Goal: Download file/media

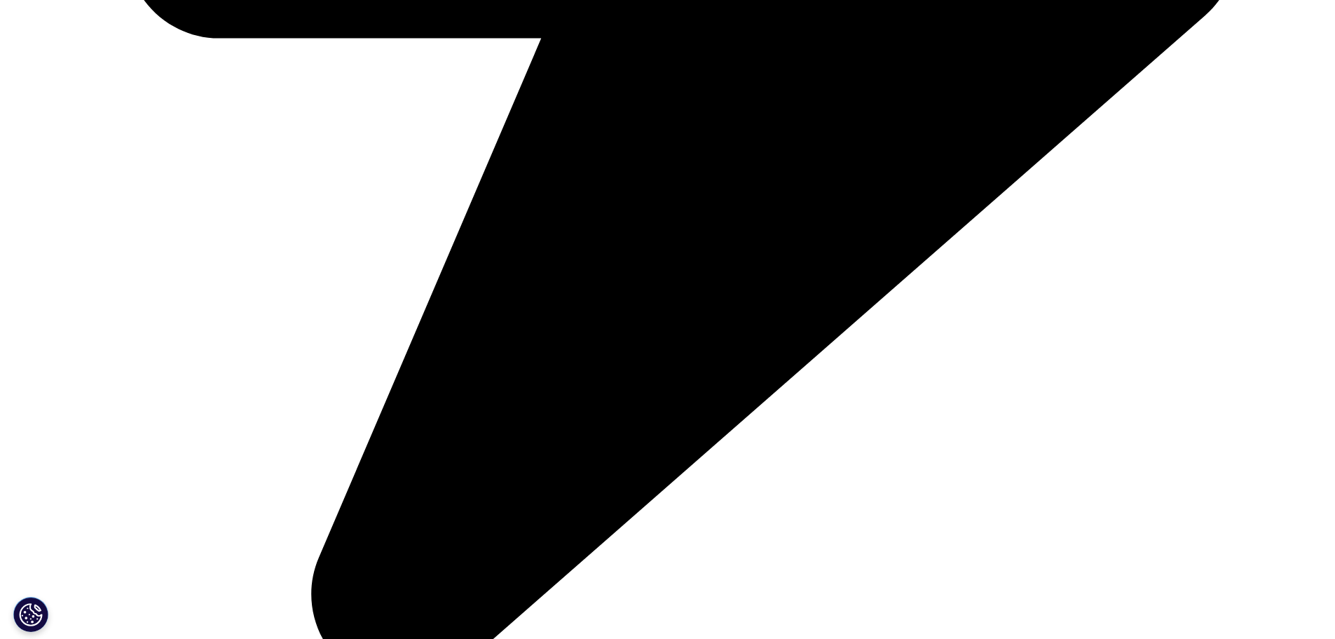
scroll to position [1542, 0]
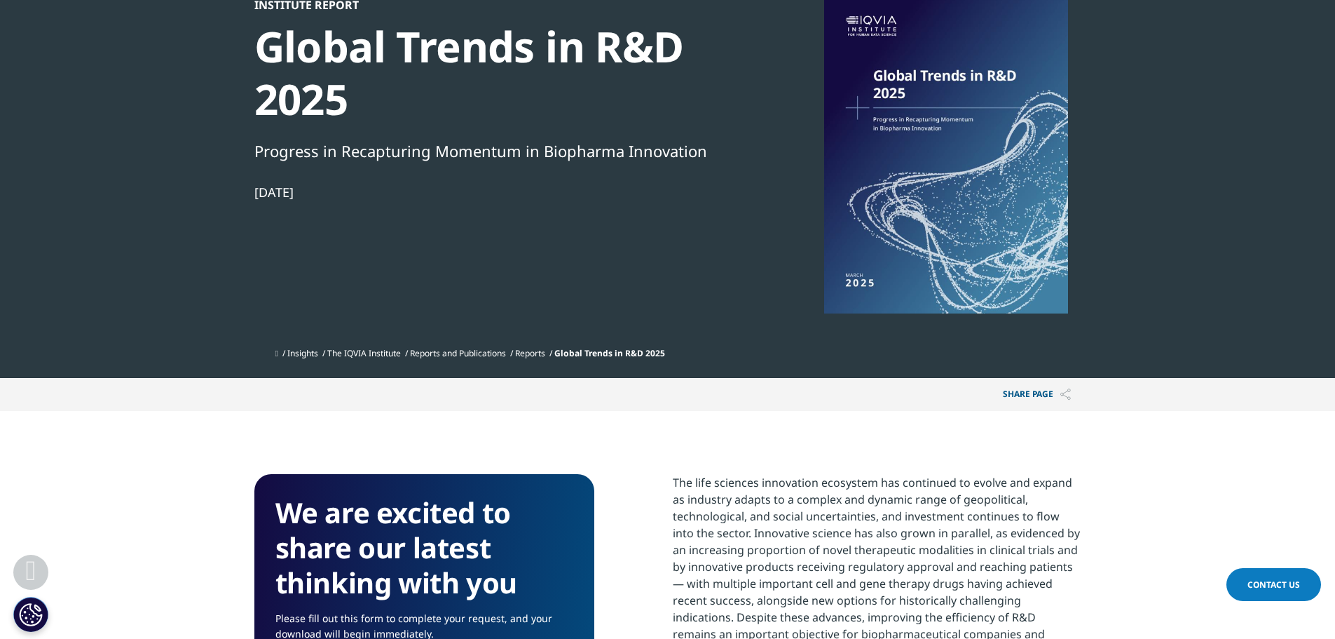
scroll to position [580, 0]
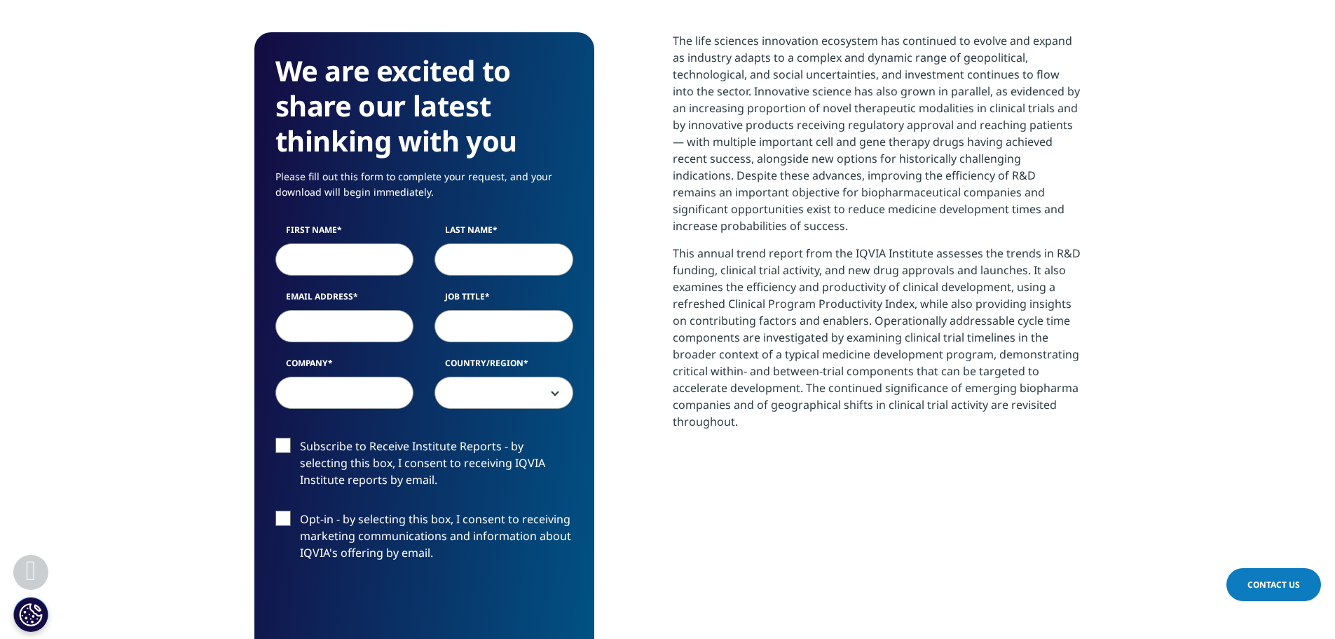
click at [357, 240] on label "First Name" at bounding box center [344, 234] width 139 height 20
click at [357, 243] on input "First Name" at bounding box center [344, 259] width 139 height 32
click at [354, 258] on input "First Name" at bounding box center [344, 259] width 139 height 32
type input "[PERSON_NAME]"
type input "Bynan"
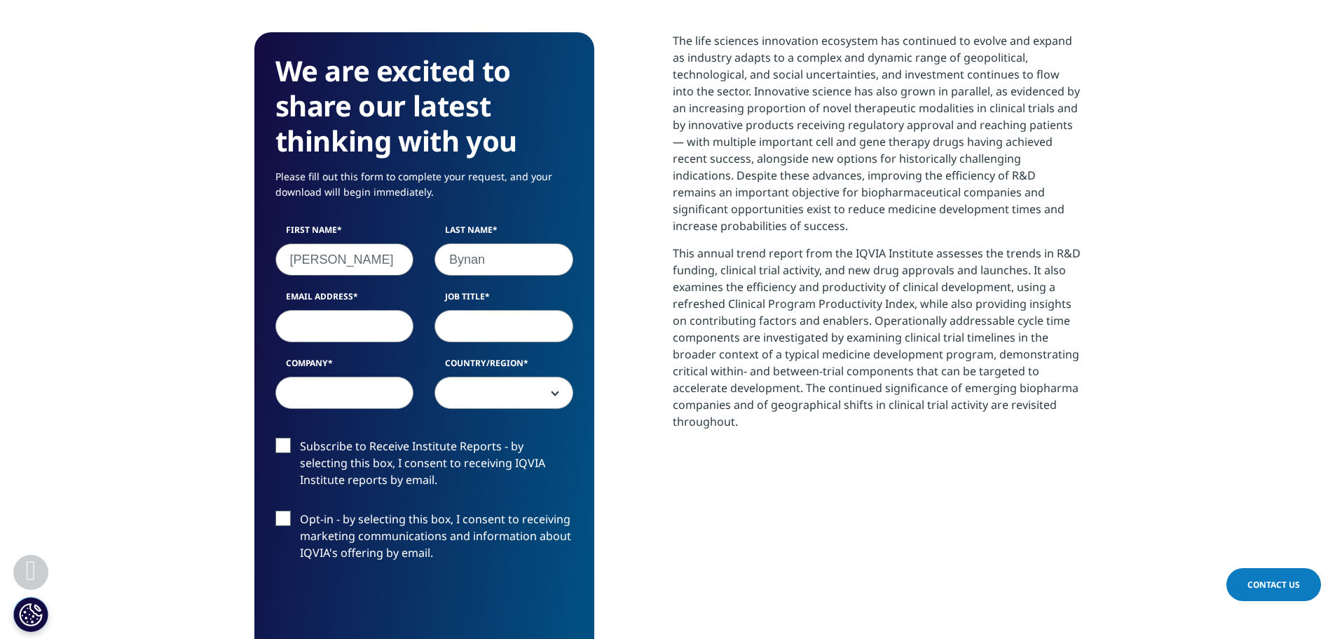
type input "[EMAIL_ADDRESS][DOMAIN_NAME]"
select select "[GEOGRAPHIC_DATA]"
click at [477, 333] on input "Job Title" at bounding box center [504, 326] width 139 height 32
type input "Manager"
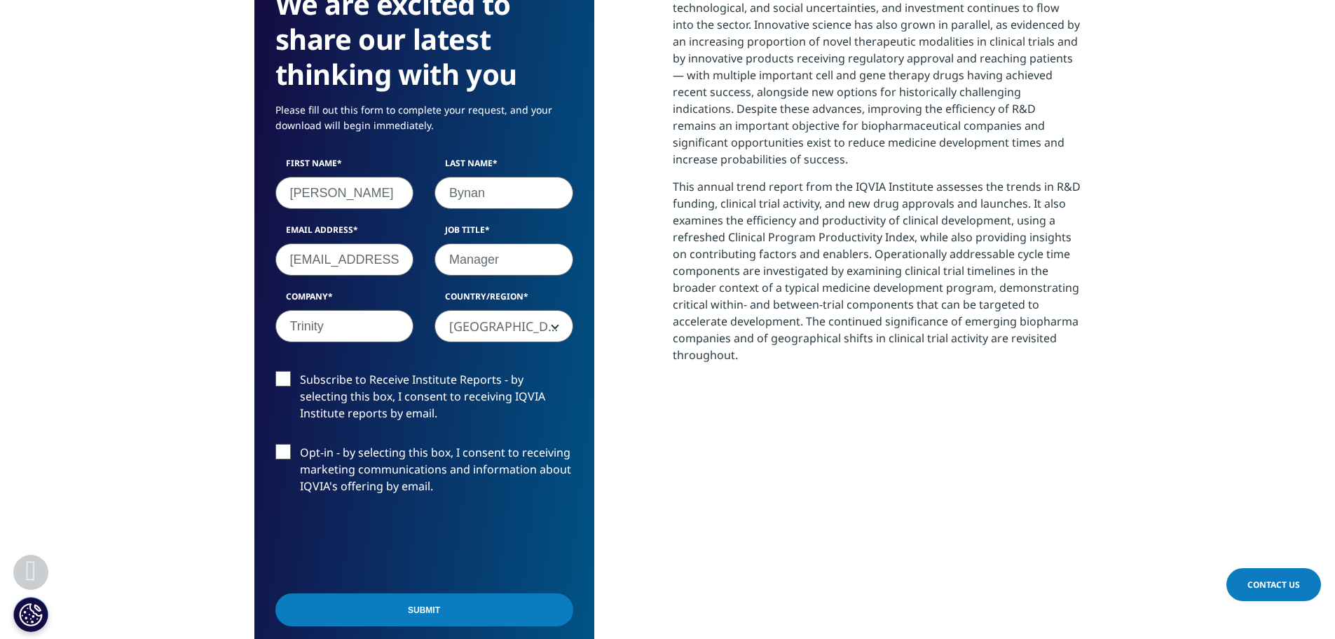
scroll to position [650, 0]
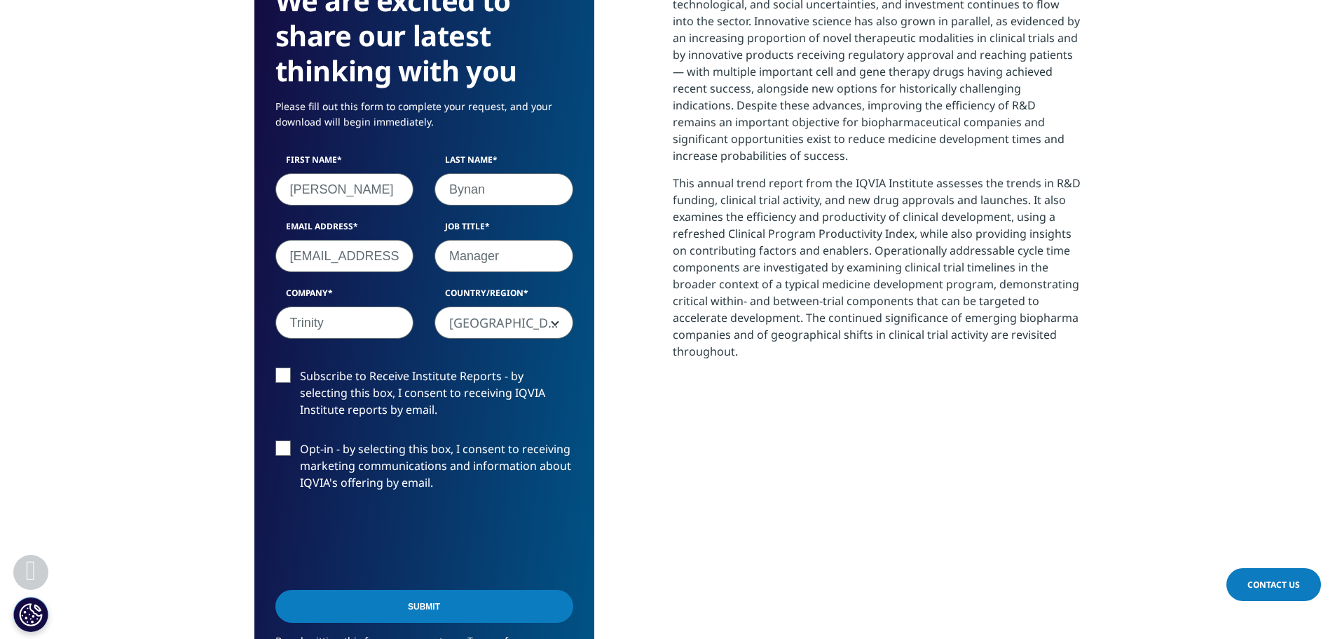
type input "Trinity"
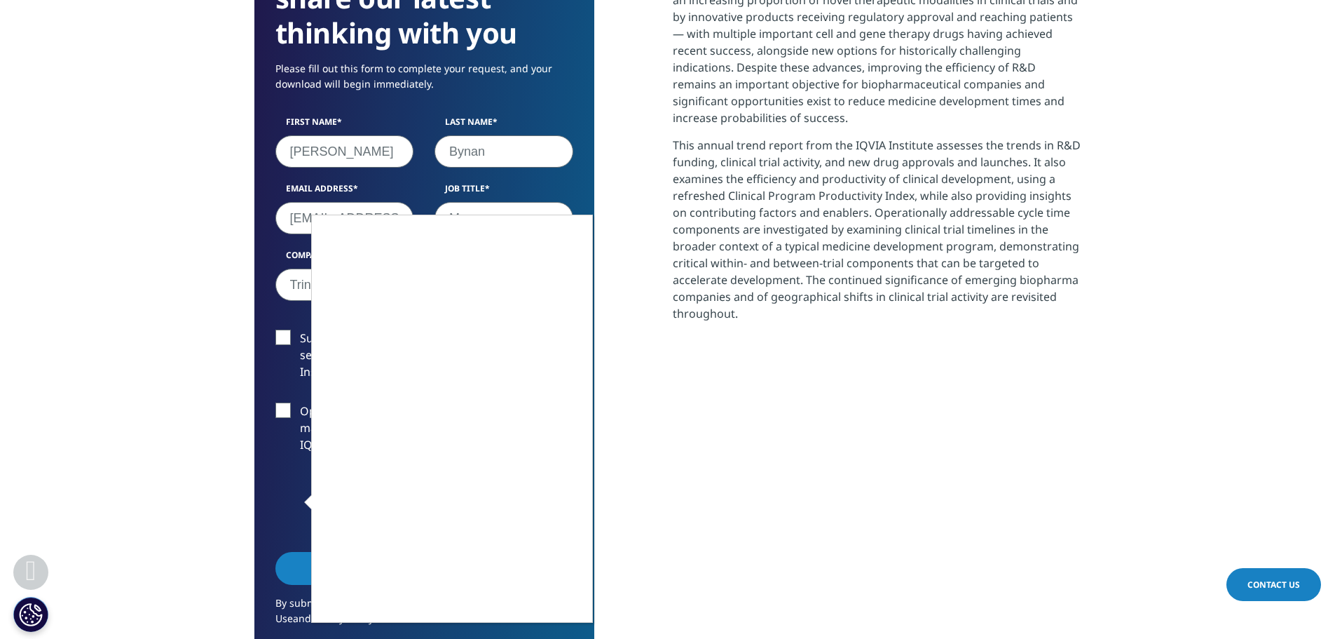
scroll to position [721, 0]
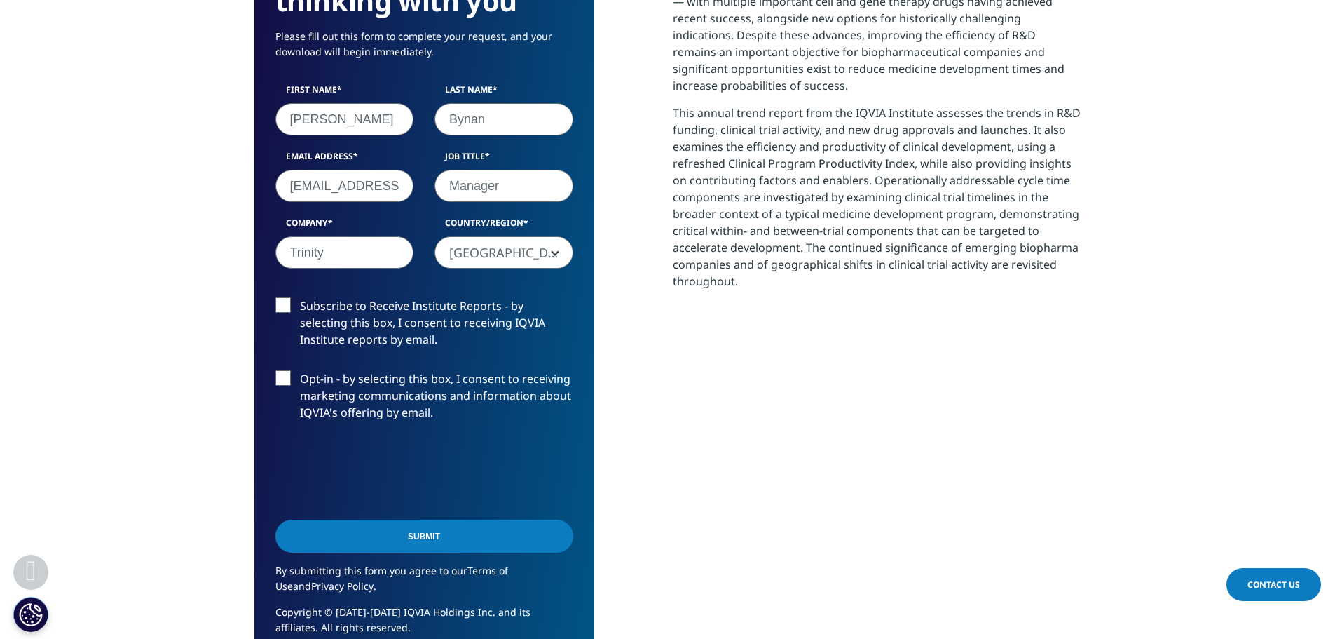
click at [492, 543] on input "Submit" at bounding box center [424, 535] width 298 height 33
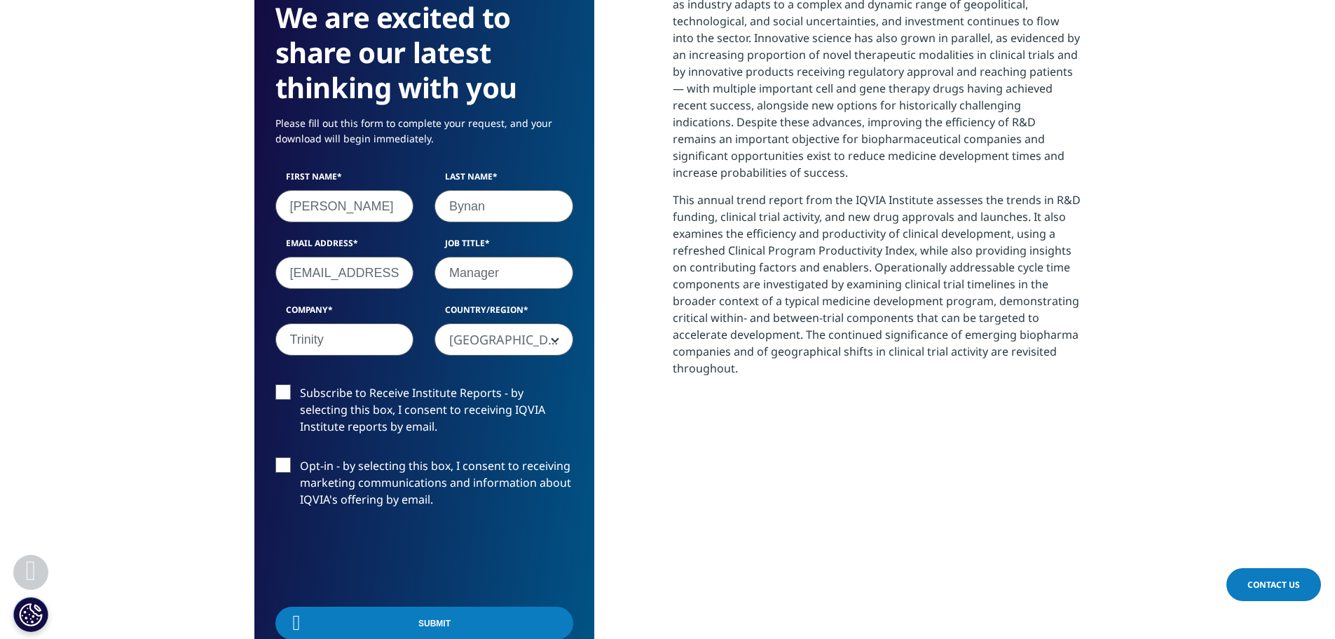
scroll to position [443, 827]
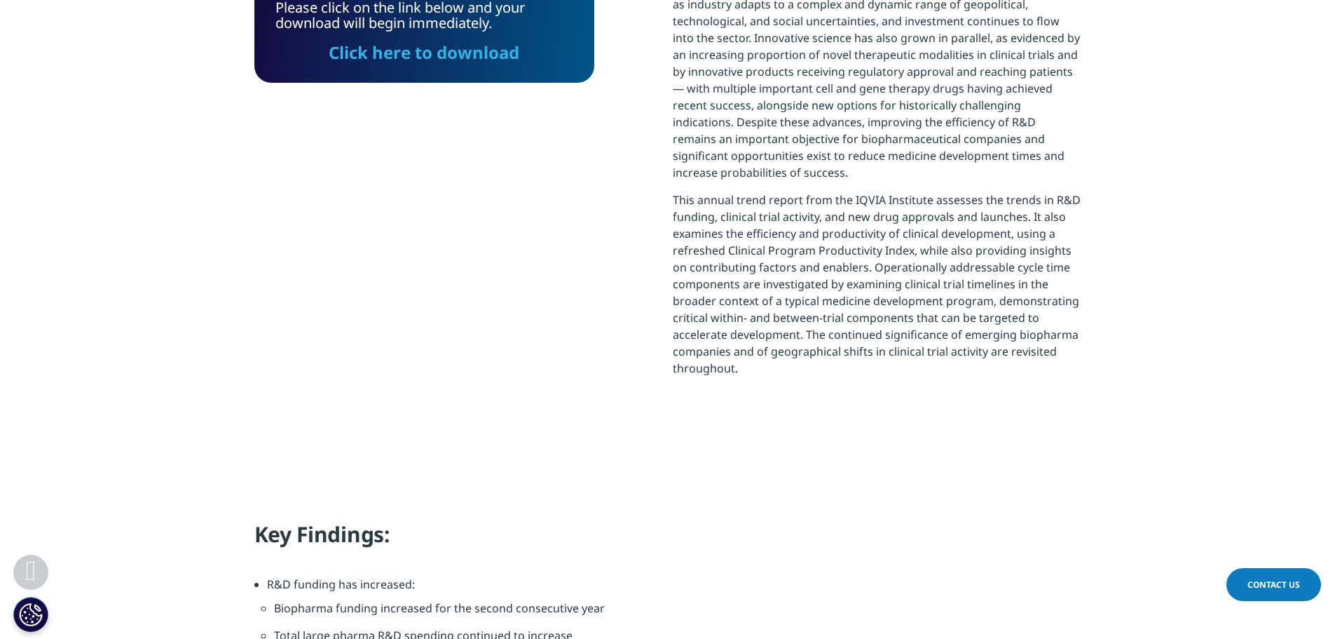
click at [503, 50] on link "Click here to download" at bounding box center [424, 52] width 191 height 23
